Goal: Task Accomplishment & Management: Complete application form

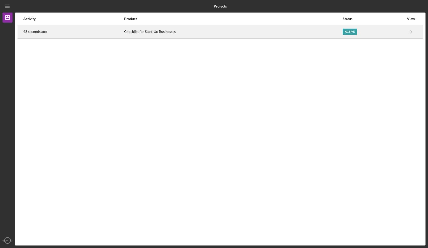
click at [352, 34] on div "Active" at bounding box center [350, 32] width 14 height 6
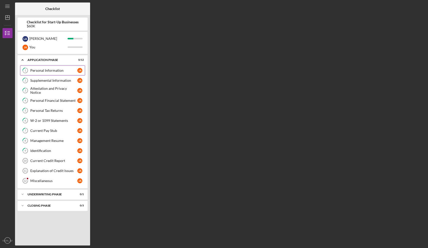
click at [57, 69] on div "Personal Information" at bounding box center [53, 70] width 47 height 4
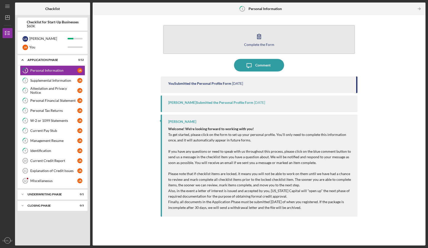
click at [252, 42] on button "Complete the Form Form" at bounding box center [259, 39] width 192 height 29
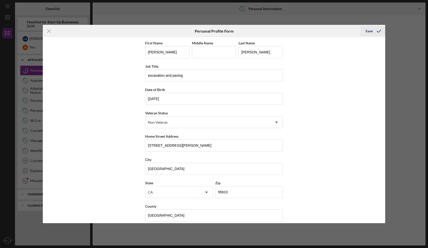
click at [369, 32] on div "Save" at bounding box center [369, 31] width 7 height 10
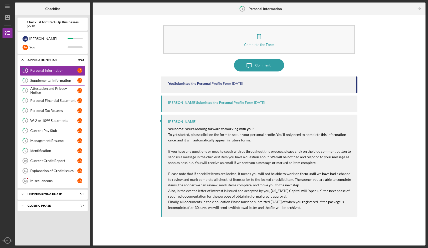
click at [49, 80] on div "Supplemental Information" at bounding box center [53, 80] width 47 height 4
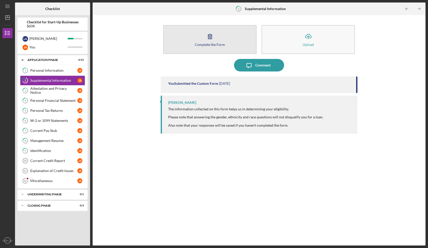
click at [212, 43] on div "Complete the Form" at bounding box center [210, 45] width 30 height 4
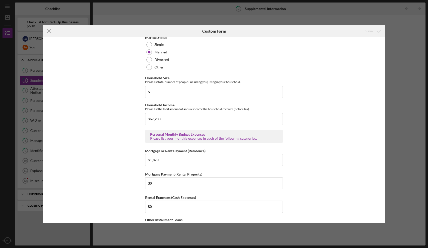
scroll to position [422, 0]
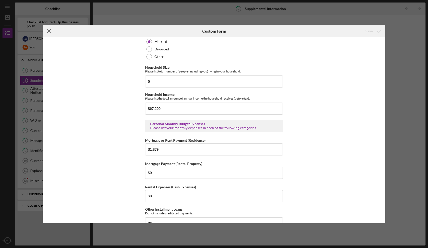
click at [48, 30] on line at bounding box center [48, 31] width 3 height 3
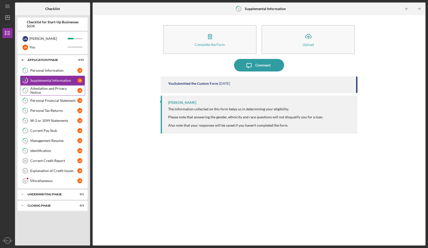
click at [60, 91] on div "Attestation and Privacy Notice" at bounding box center [53, 90] width 47 height 8
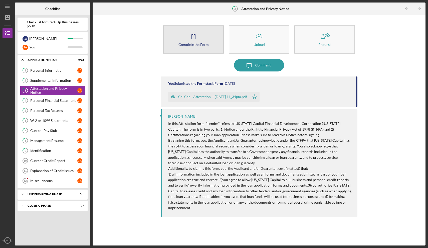
click at [204, 35] on button "Complete the Form Form" at bounding box center [193, 39] width 61 height 29
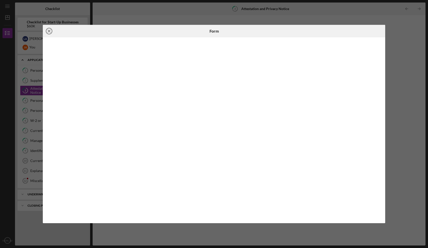
click at [49, 32] on line at bounding box center [49, 31] width 3 height 3
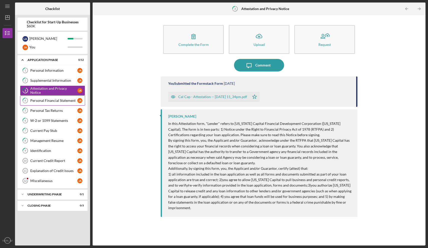
click at [51, 100] on div "Personal Financial Statement" at bounding box center [53, 100] width 47 height 4
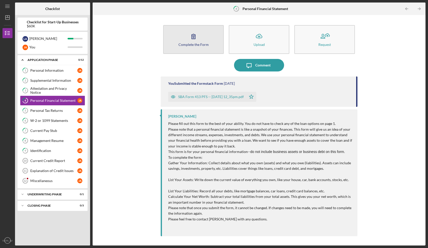
click at [205, 40] on button "Complete the Form Form" at bounding box center [193, 39] width 61 height 29
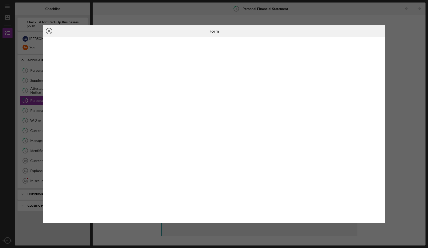
click at [49, 32] on icon "Icon/Close" at bounding box center [49, 31] width 13 height 13
